Goal: Transaction & Acquisition: Purchase product/service

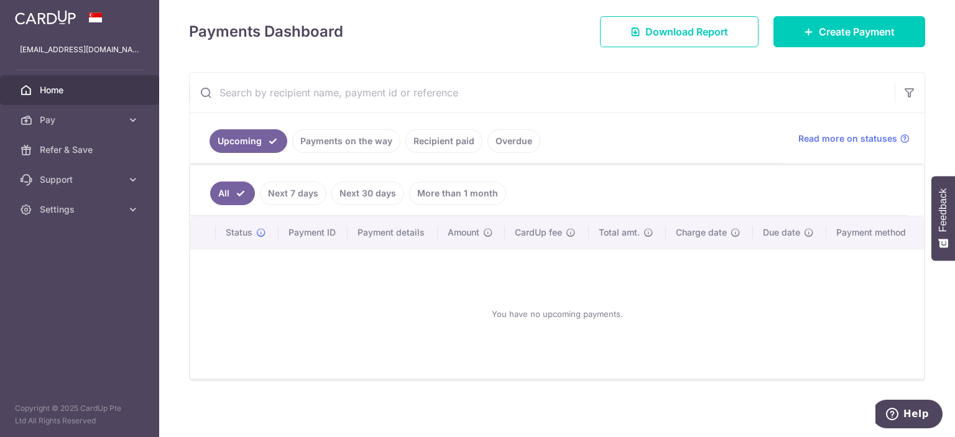
click at [462, 142] on link "Recipient paid" at bounding box center [443, 141] width 77 height 24
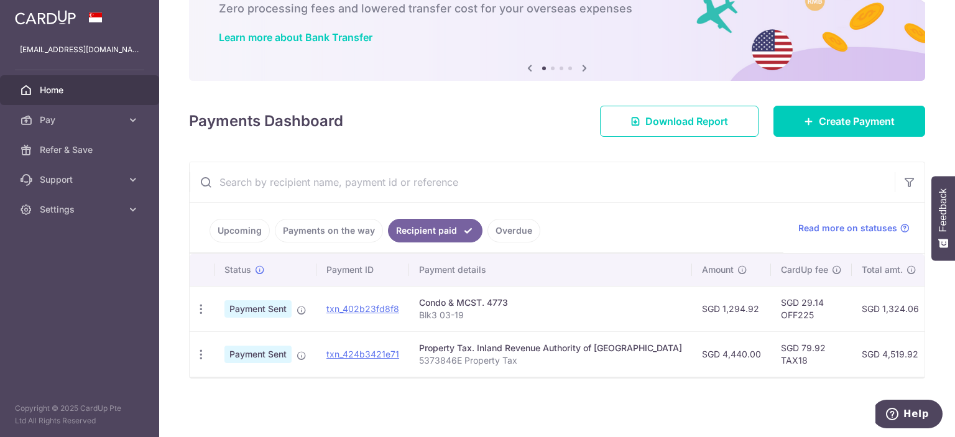
click at [444, 296] on div "Condo & MCST. 4773" at bounding box center [550, 302] width 263 height 12
drag, startPoint x: 855, startPoint y: 121, endPoint x: 833, endPoint y: 112, distance: 23.4
click at [856, 121] on span "Create Payment" at bounding box center [857, 121] width 76 height 15
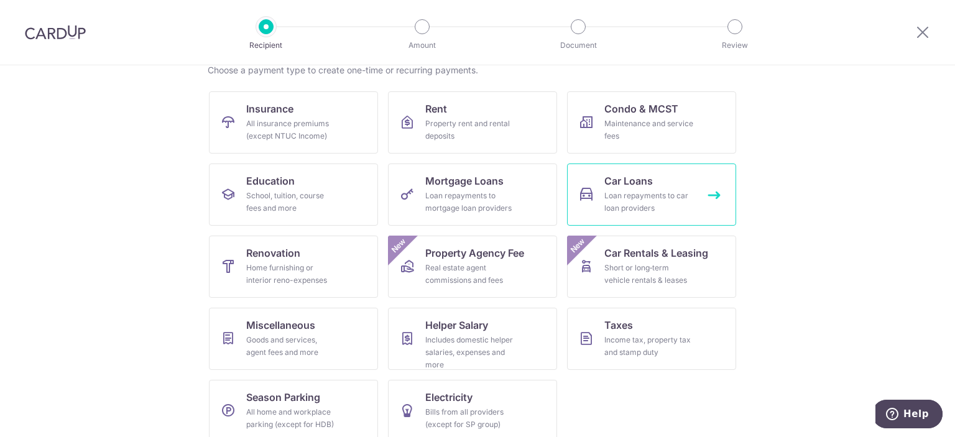
scroll to position [119, 0]
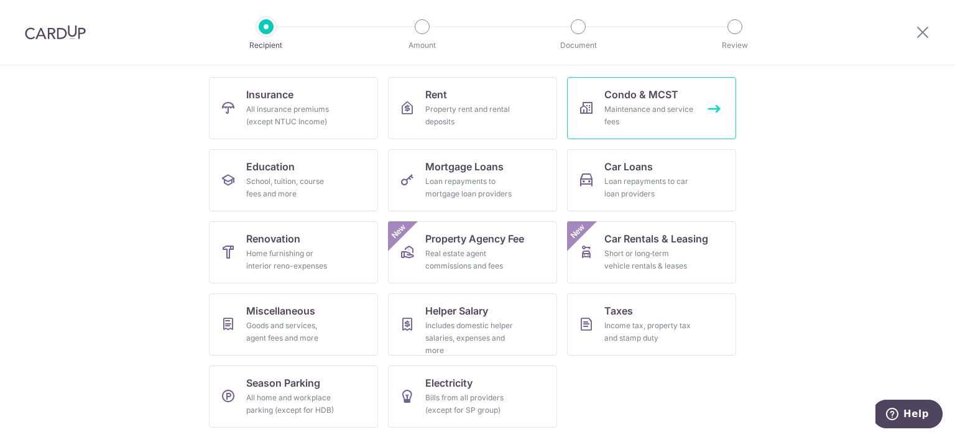
click at [646, 99] on span "Condo & MCST" at bounding box center [641, 94] width 74 height 15
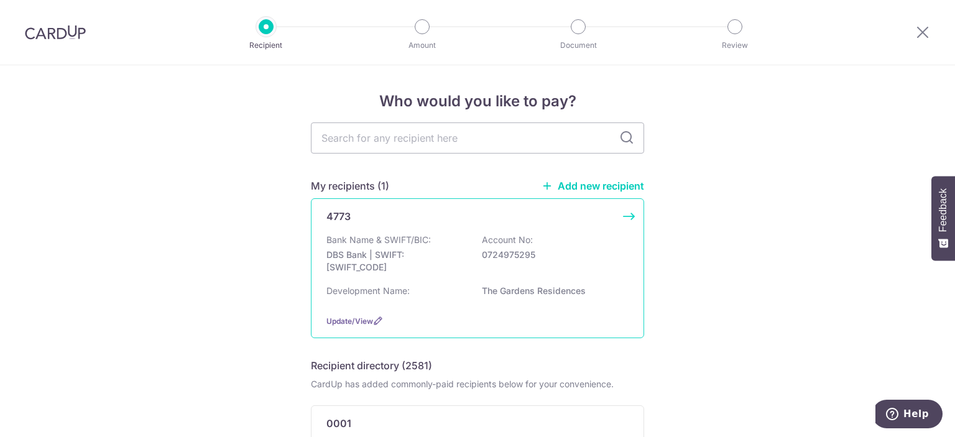
click at [355, 241] on p "Bank Name & SWIFT/BIC:" at bounding box center [378, 240] width 104 height 12
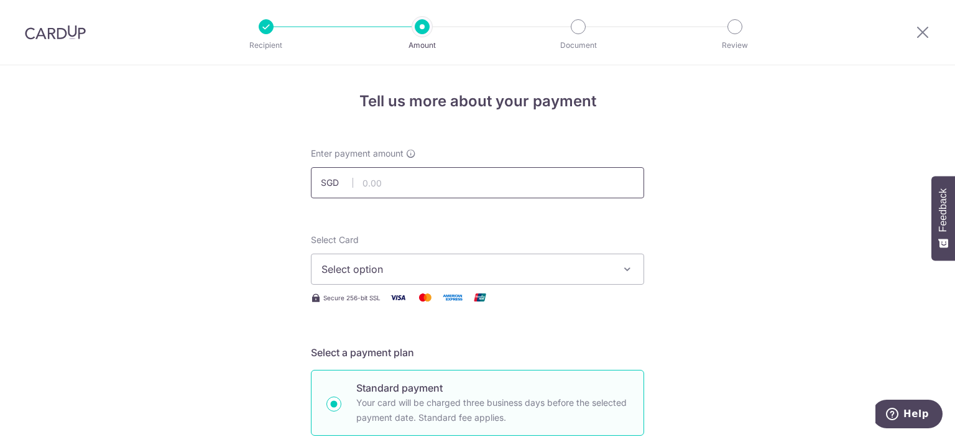
click at [443, 183] on input "text" at bounding box center [477, 182] width 333 height 31
type input "1,294.92"
click at [382, 268] on span "Select option" at bounding box center [466, 269] width 290 height 15
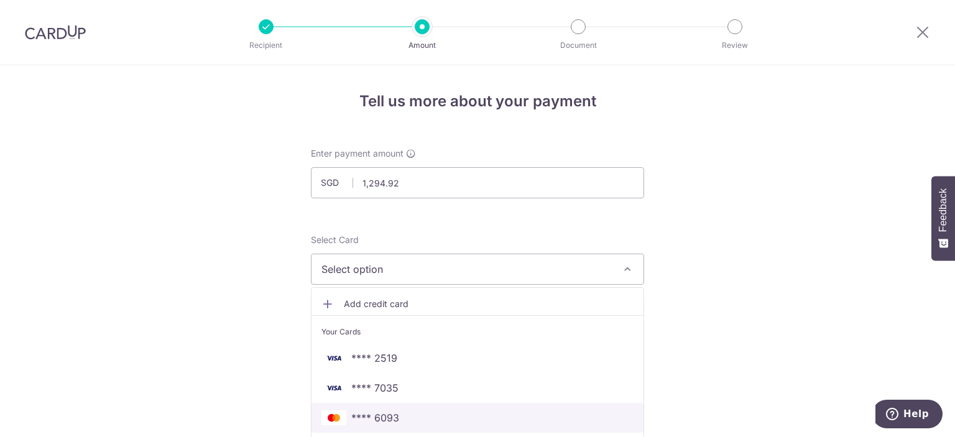
click at [397, 414] on span "**** 6093" at bounding box center [477, 417] width 312 height 15
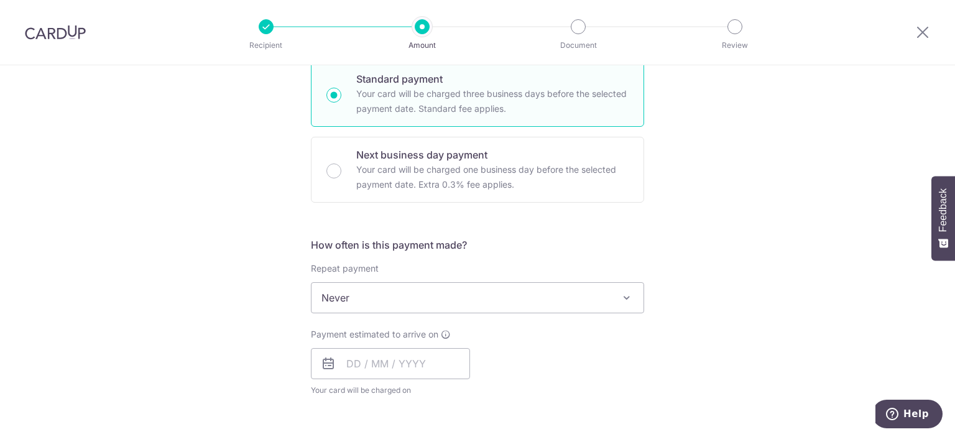
scroll to position [311, 0]
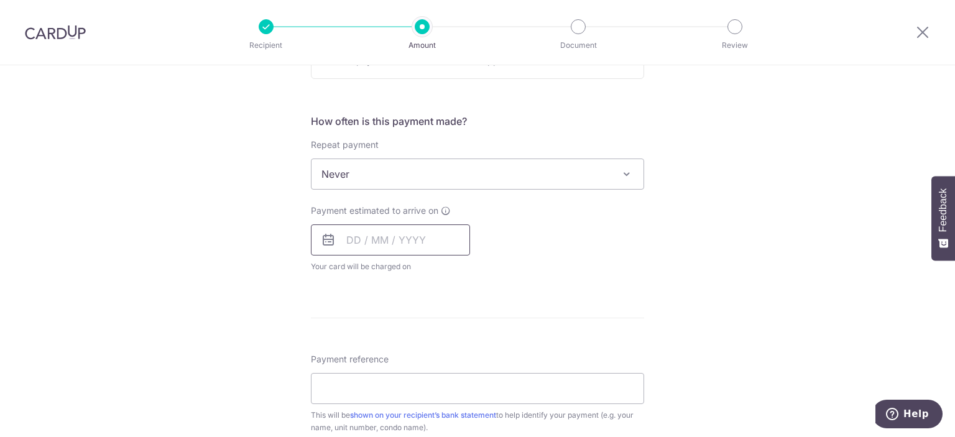
click at [424, 242] on input "text" at bounding box center [390, 239] width 159 height 31
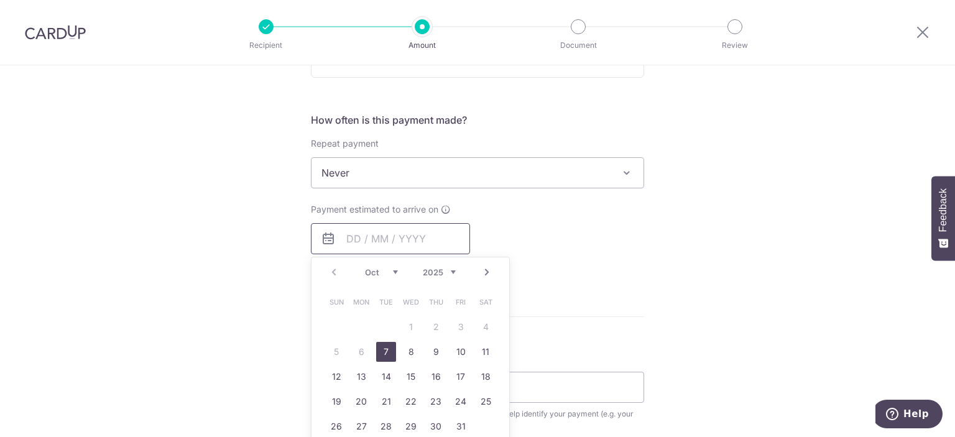
scroll to position [434, 0]
click at [383, 347] on link "7" at bounding box center [386, 351] width 20 height 20
type input "07/10/2025"
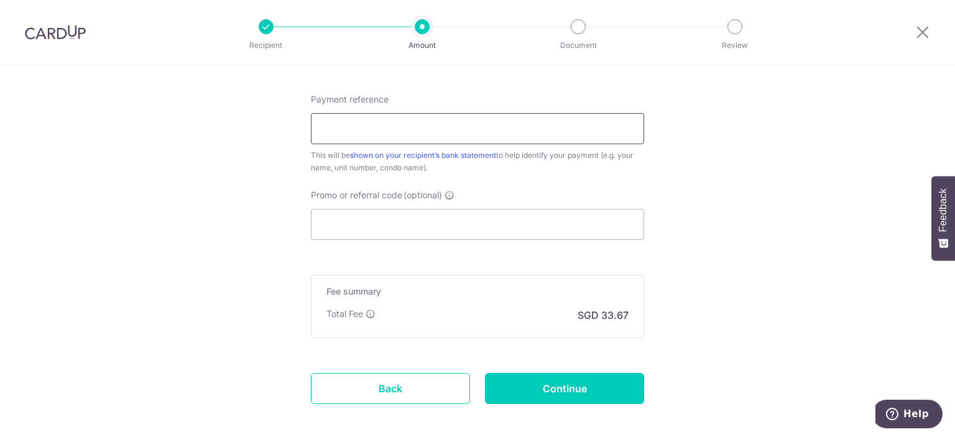
click at [541, 134] on input "Payment reference" at bounding box center [477, 128] width 333 height 31
type input "Blk3 03-19"
click at [351, 132] on input "Blk3 03-19" at bounding box center [477, 127] width 333 height 31
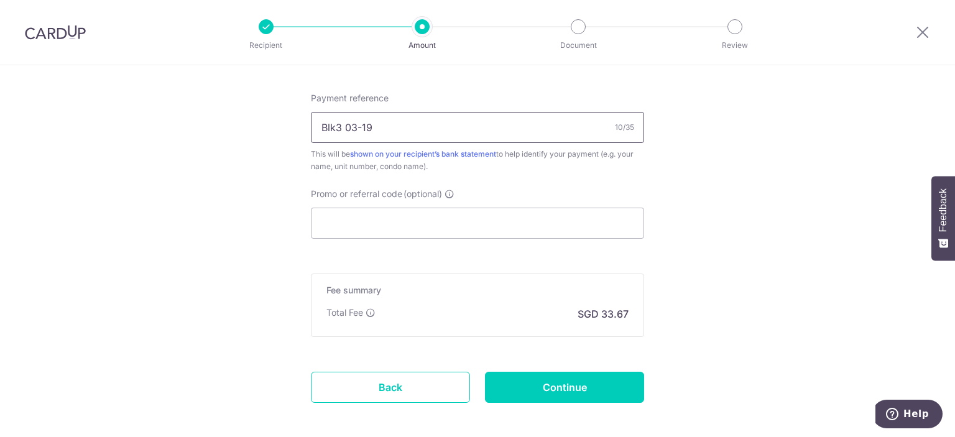
click at [403, 129] on input "Blk3 03-19" at bounding box center [477, 127] width 333 height 31
click at [388, 126] on input "Blk3 03-19" at bounding box center [477, 127] width 333 height 31
click at [432, 222] on input "Promo or referral code (optional)" at bounding box center [477, 223] width 333 height 31
paste input "OFF225"
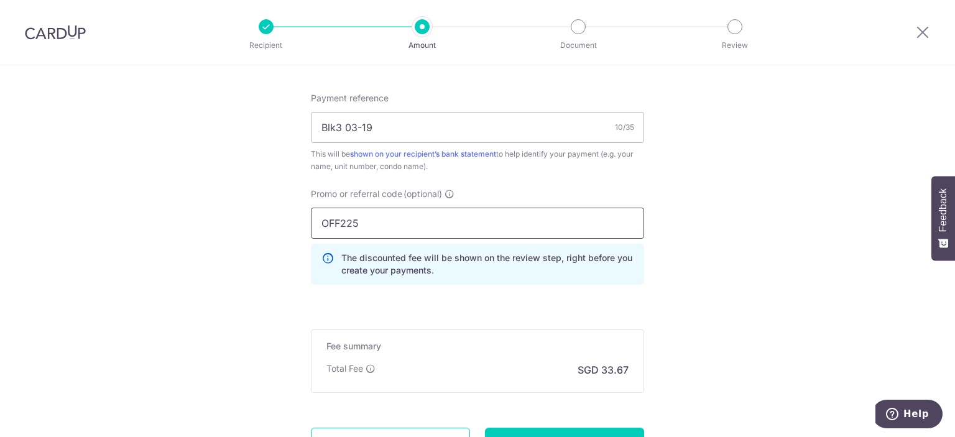
type input "OFF225"
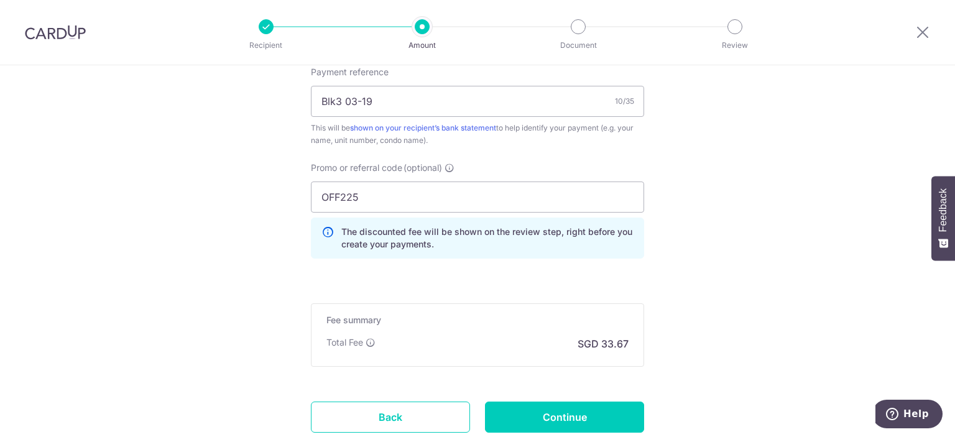
scroll to position [858, 0]
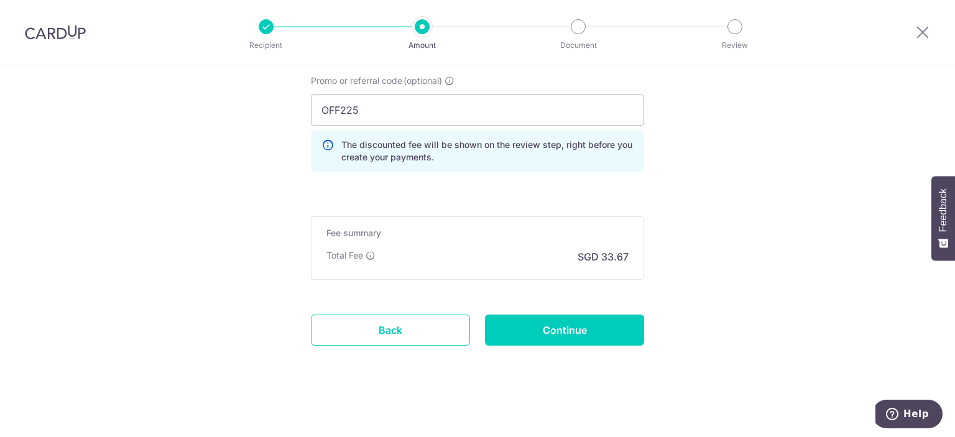
click at [576, 339] on input "Continue" at bounding box center [564, 329] width 159 height 31
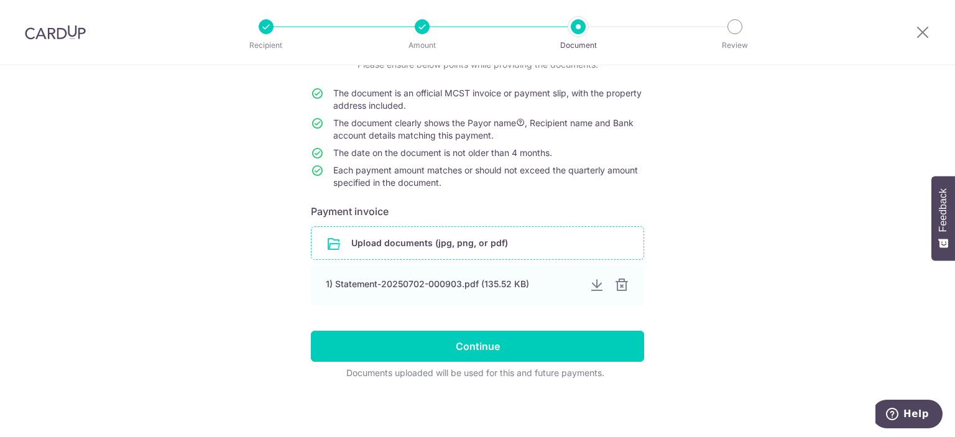
click at [439, 255] on input "file" at bounding box center [477, 243] width 332 height 32
click at [199, 211] on div "Help us verify your payment Your supporting documents will enable us to approve…" at bounding box center [477, 201] width 955 height 474
click at [452, 248] on input "file" at bounding box center [477, 243] width 332 height 32
click at [769, 321] on div "Help us verify your payment Your supporting documents will enable us to approve…" at bounding box center [477, 201] width 955 height 474
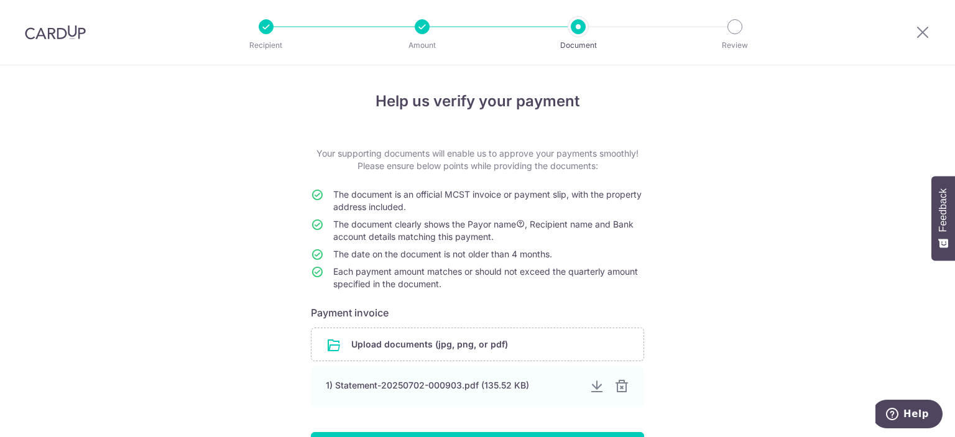
click at [821, 277] on div "Help us verify your payment Your supporting documents will enable us to approve…" at bounding box center [477, 302] width 955 height 474
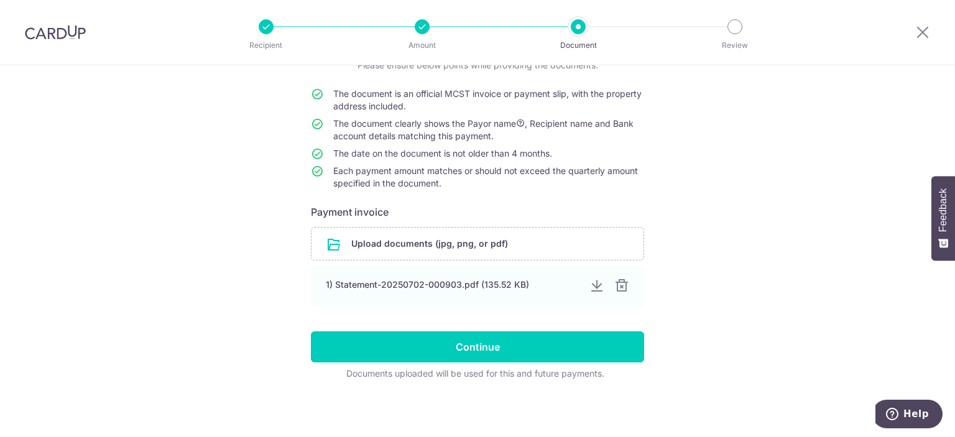
scroll to position [101, 0]
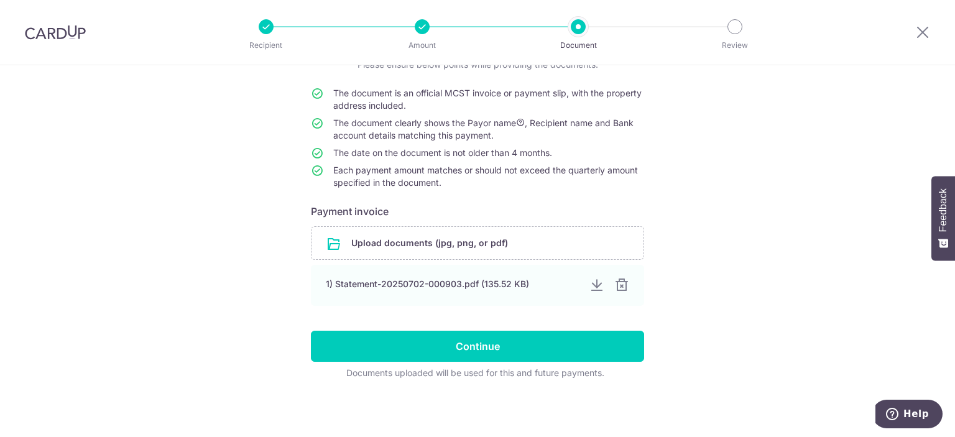
click at [800, 244] on div "Help us verify your payment Your supporting documents will enable us to approve…" at bounding box center [477, 201] width 955 height 474
click at [923, 27] on icon at bounding box center [922, 32] width 15 height 16
